Goal: Find specific page/section

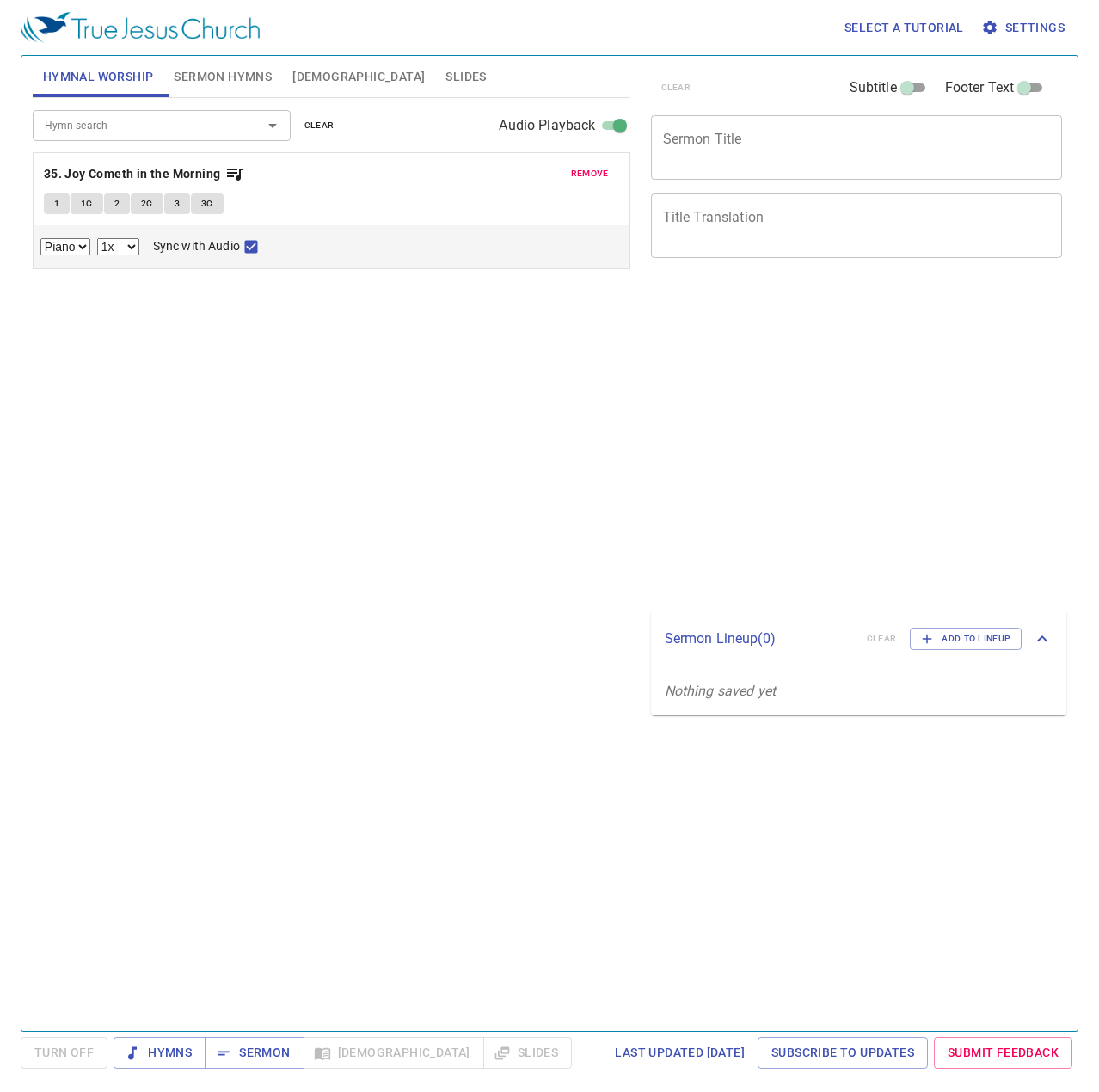
select select "1"
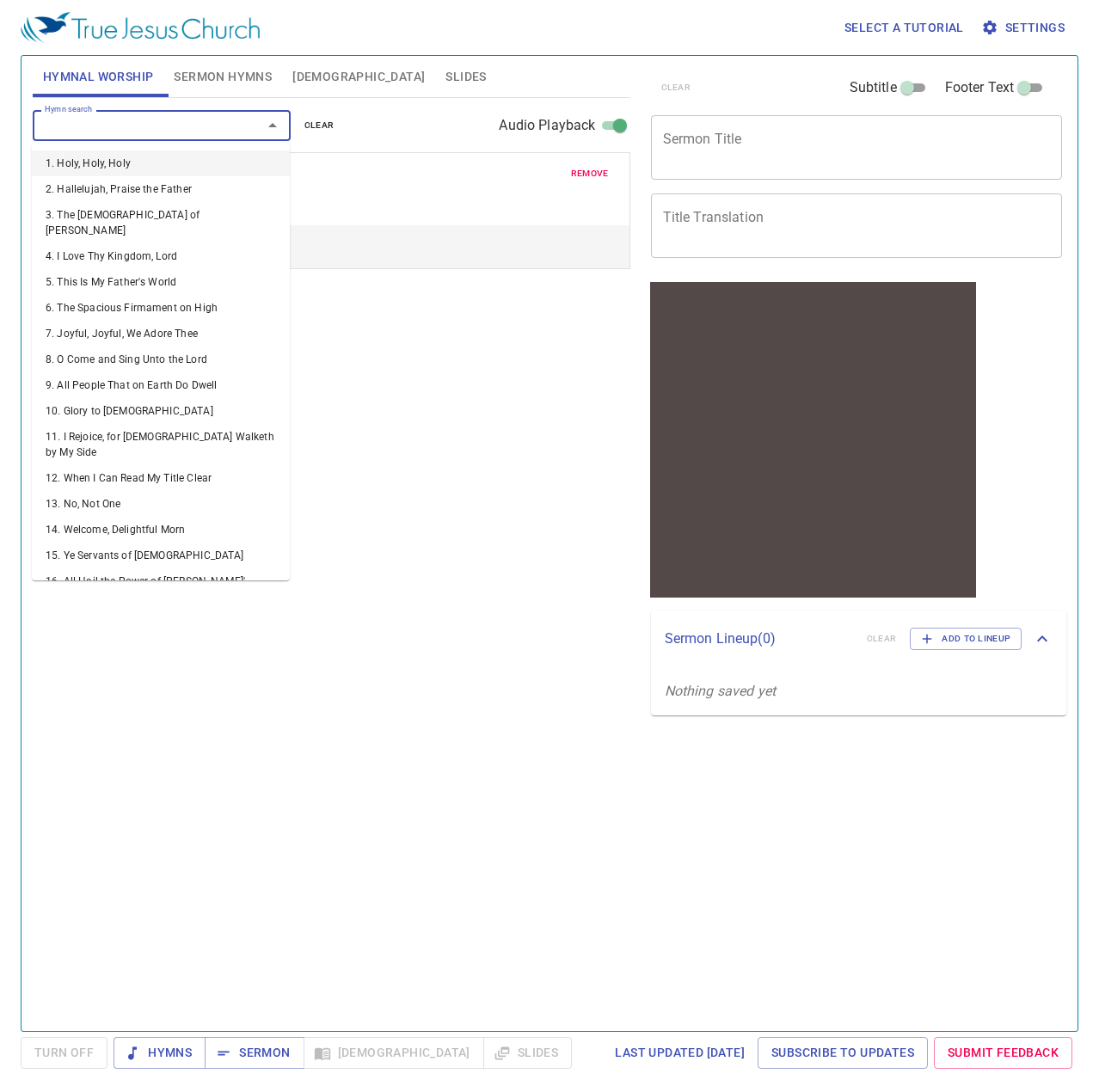
click at [215, 127] on input "Hymn search" at bounding box center [136, 125] width 197 height 20
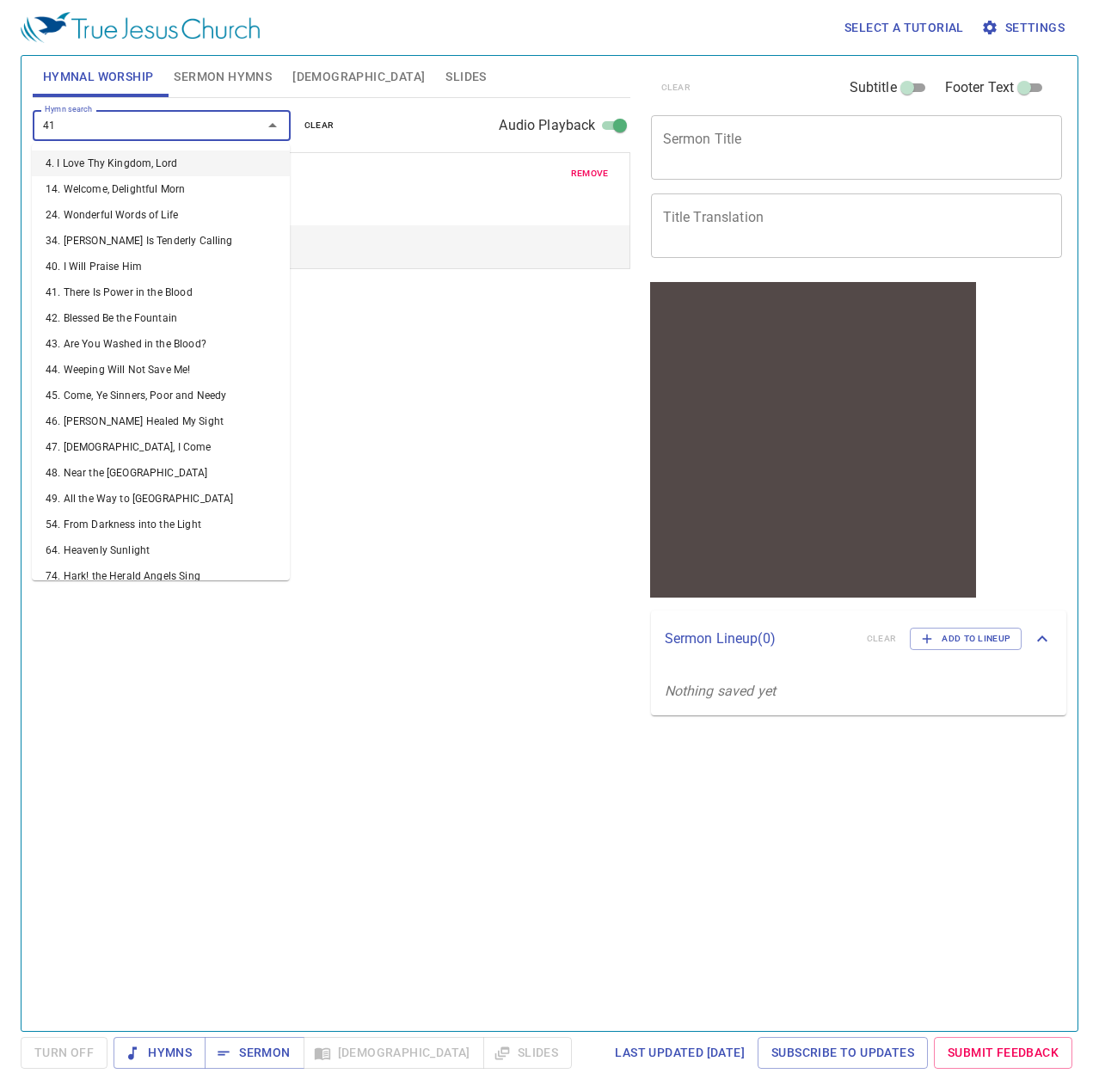
type input "416"
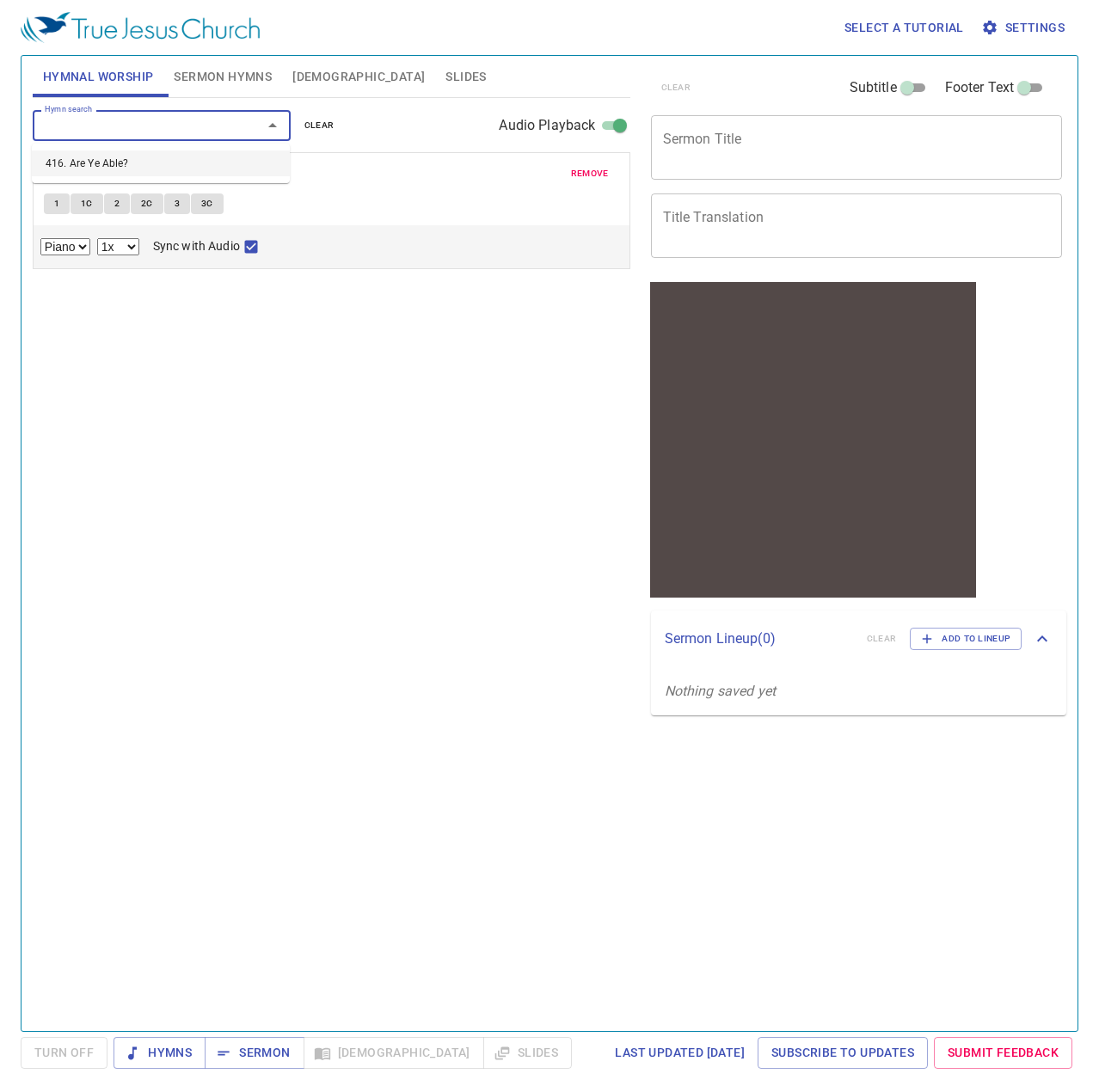
select select "1"
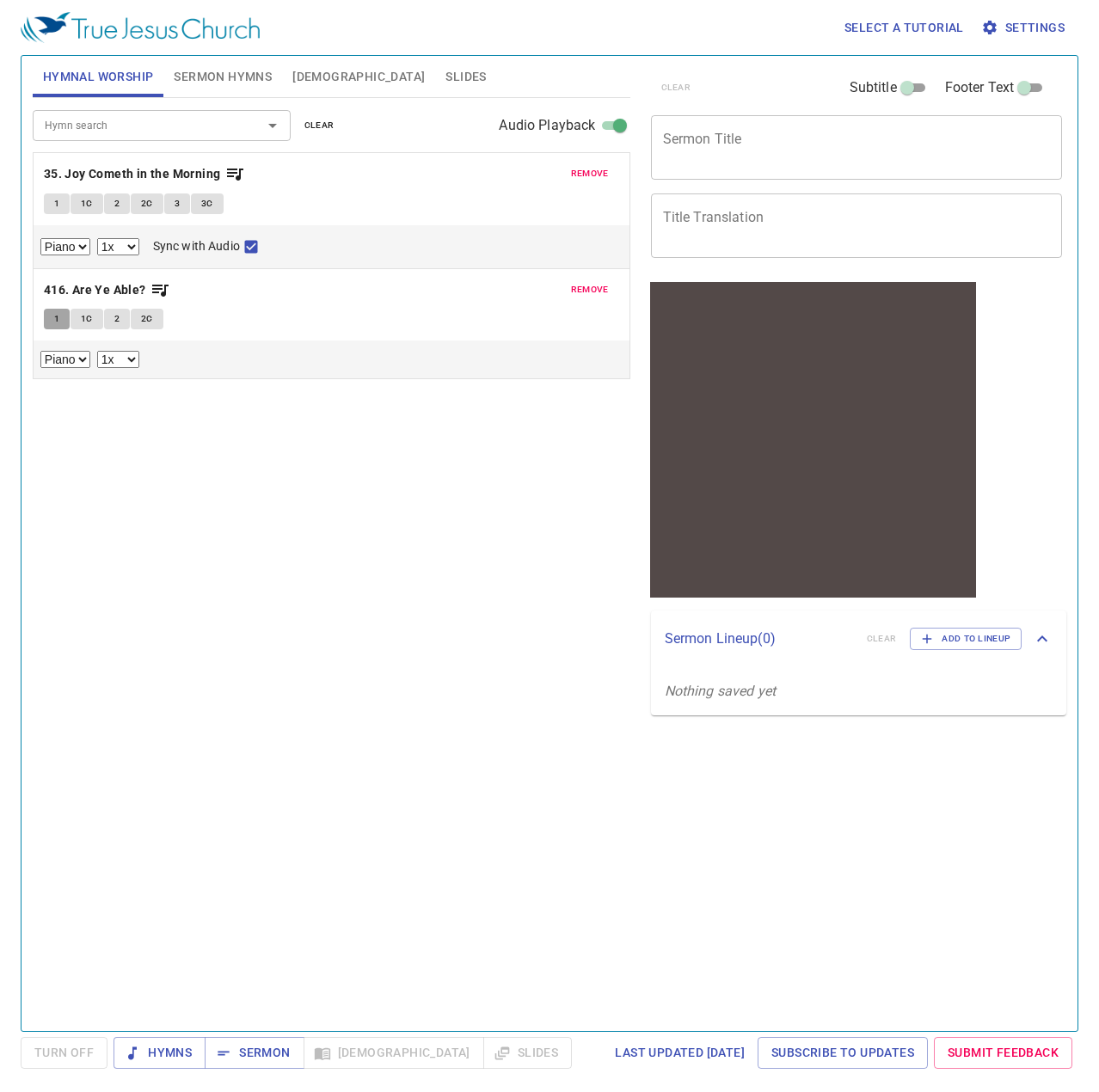
click at [55, 315] on span "1" at bounding box center [56, 319] width 5 height 15
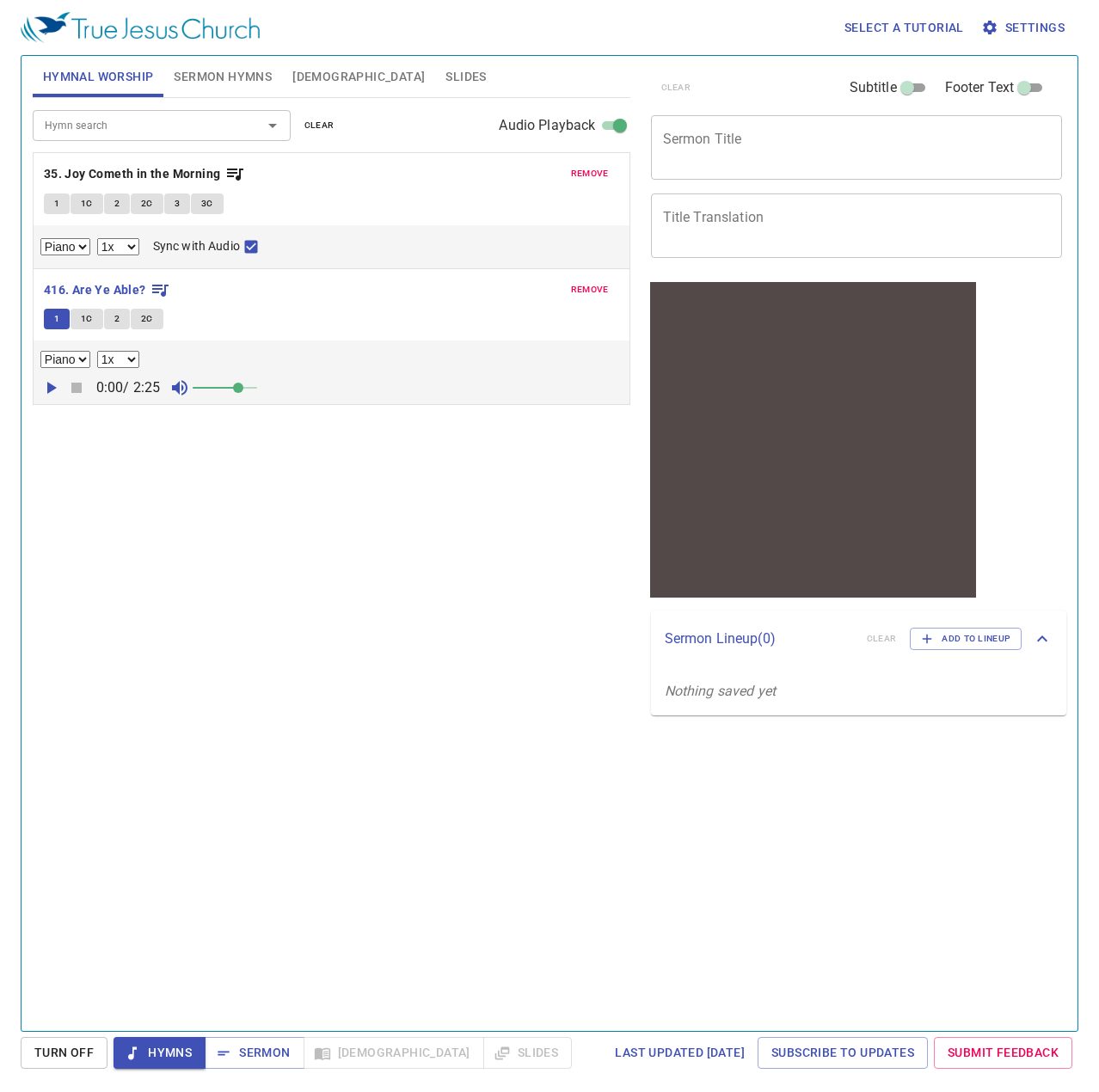
click at [241, 386] on span at bounding box center [225, 387] width 65 height 24
click at [49, 387] on icon "button" at bounding box center [52, 387] width 10 height 12
click at [76, 384] on icon "button" at bounding box center [76, 387] width 10 height 10
